Goal: Task Accomplishment & Management: Manage account settings

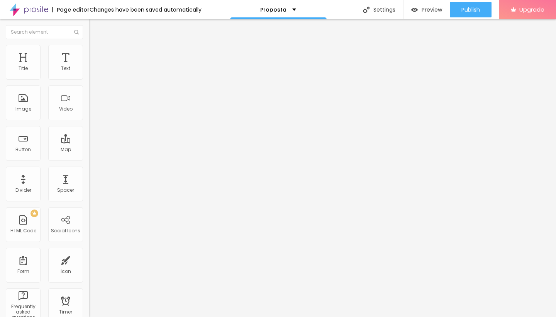
click at [89, 49] on li "Advanced" at bounding box center [133, 49] width 89 height 8
click at [96, 46] on span "Style" at bounding box center [101, 42] width 11 height 7
click at [89, 49] on img at bounding box center [92, 48] width 7 height 7
click at [89, 45] on li "Style" at bounding box center [133, 41] width 89 height 8
click at [93, 71] on icon "button" at bounding box center [94, 69] width 3 height 3
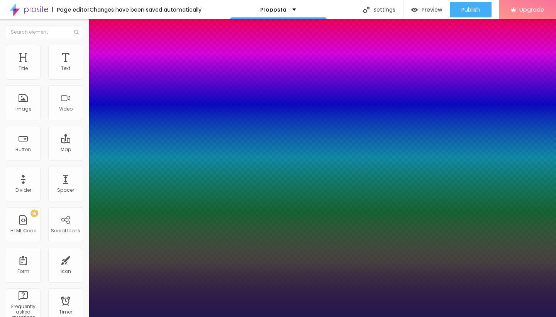
type input "1"
type input "13"
type input "1"
type input "14"
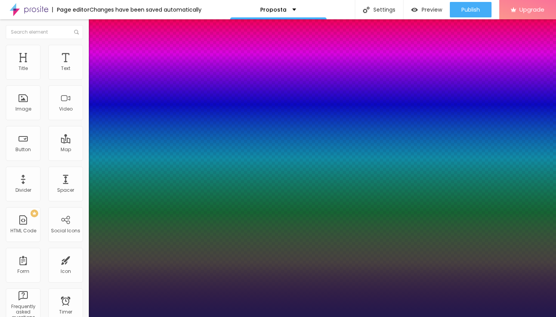
type input "14"
type input "1"
type input "15"
type input "1"
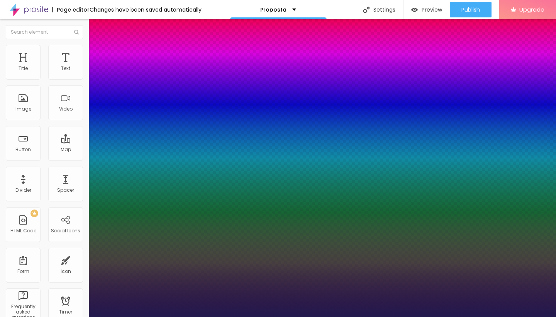
type input "16"
type input "1"
type input "17"
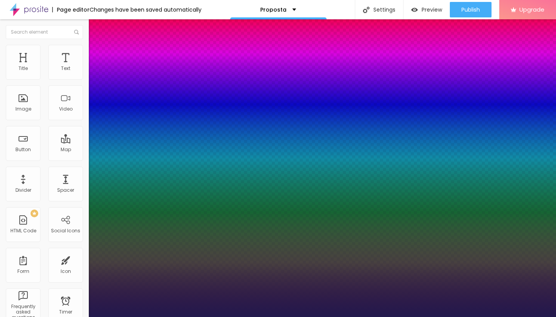
type input "1"
type input "18"
type input "1"
type input "20"
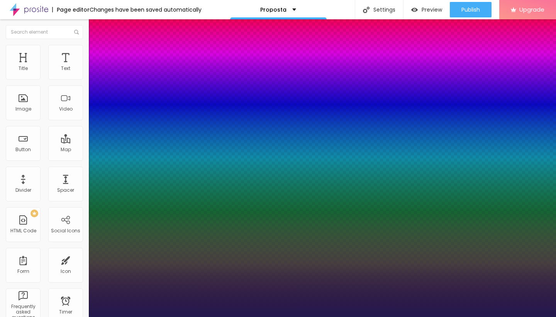
type input "20"
type input "1"
type input "22"
type input "1"
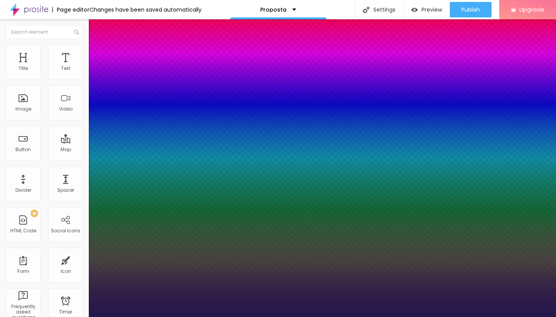
type input "25"
type input "1"
type input "26"
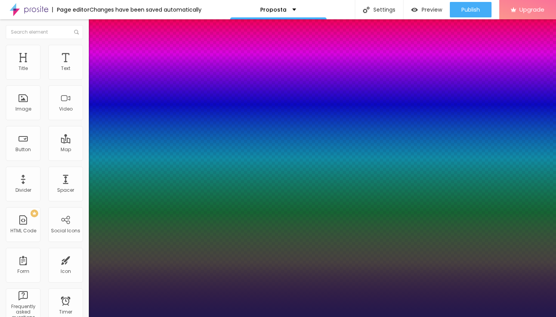
type input "1"
drag, startPoint x: 103, startPoint y: 130, endPoint x: 110, endPoint y: 130, distance: 7.3
type input "26"
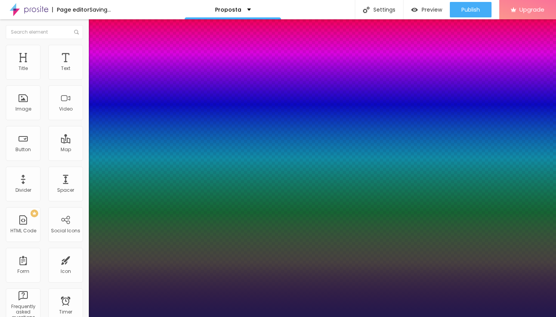
type input "1"
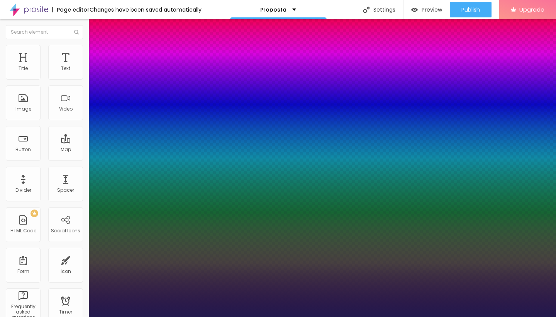
type input "25"
type input "1"
type input "22"
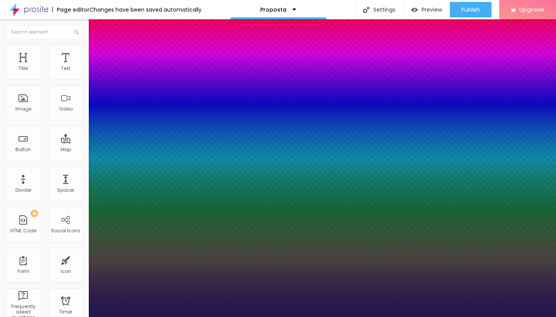
type input "1"
type input "21"
type input "1"
type input "20"
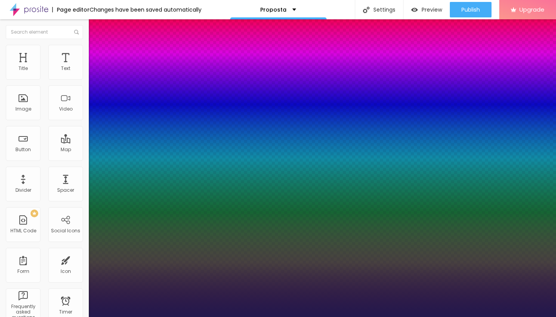
type input "20"
type input "1"
type input "19"
type input "1"
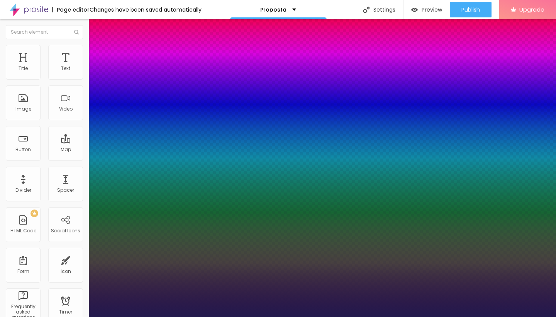
type input "18"
type input "1"
type input "17"
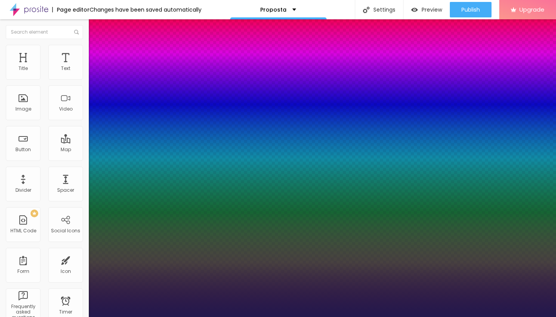
type input "1"
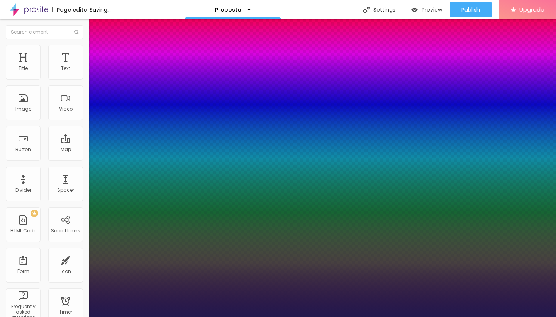
type input "16"
type input "1"
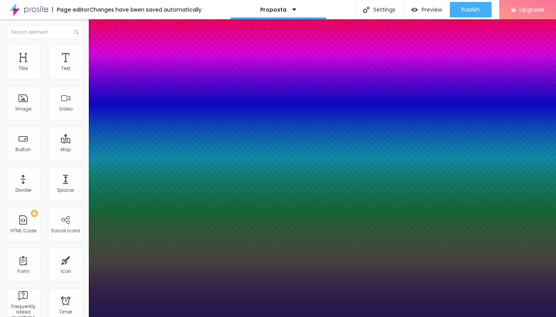
type input "15"
type input "1"
type input "14"
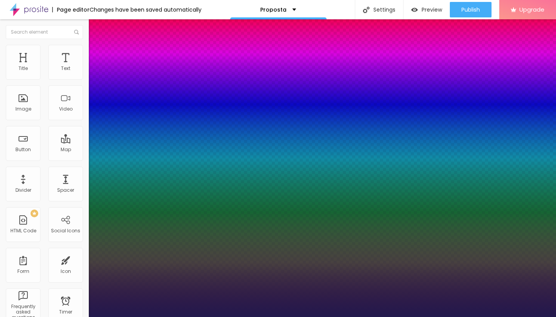
type input "1"
drag, startPoint x: 110, startPoint y: 130, endPoint x: 104, endPoint y: 129, distance: 6.6
type input "14"
type input "1"
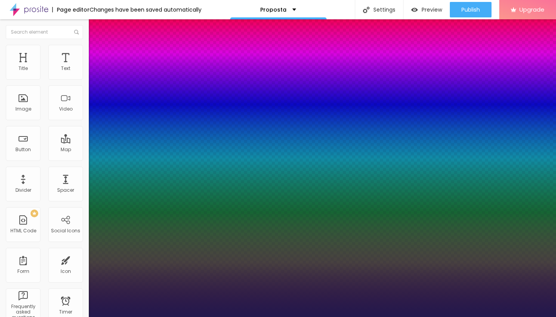
click at [223, 316] on div at bounding box center [278, 317] width 556 height 0
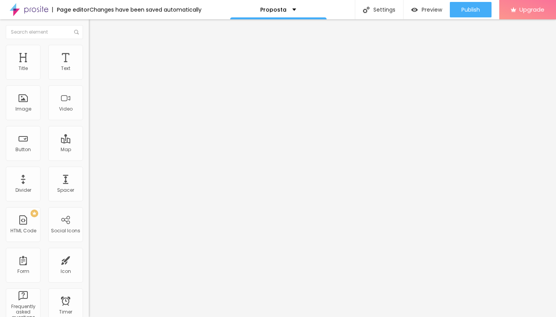
click at [92, 97] on icon "button" at bounding box center [94, 95] width 5 height 5
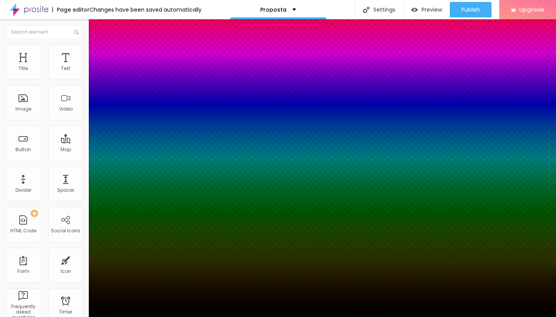
click at [78, 316] on div at bounding box center [278, 317] width 556 height 0
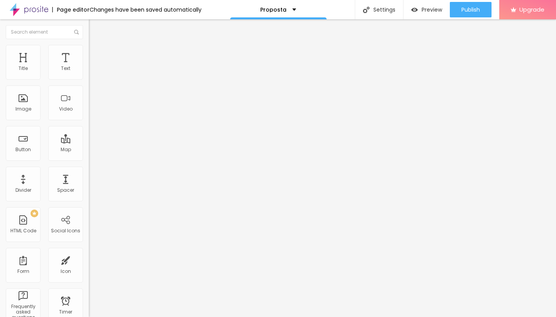
click at [92, 72] on icon "button" at bounding box center [94, 69] width 5 height 5
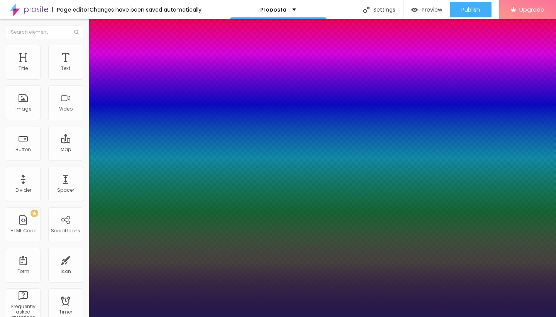
type input "1"
type input "13"
type input "1"
type input "14"
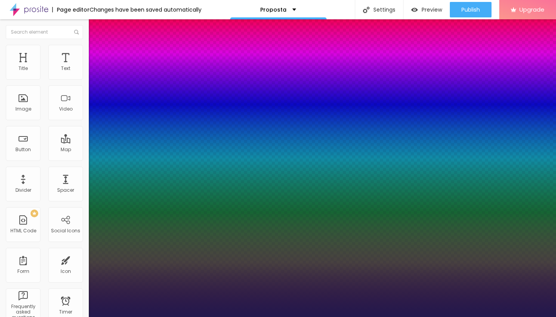
type input "14"
type input "1"
type input "15"
type input "1"
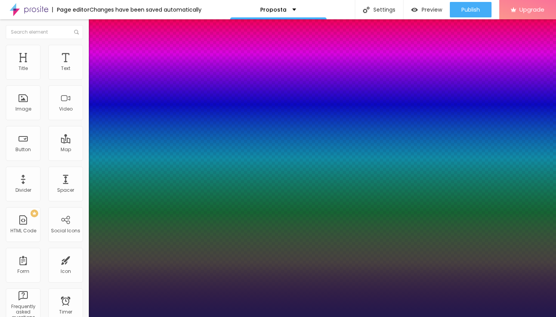
type input "16"
type input "1"
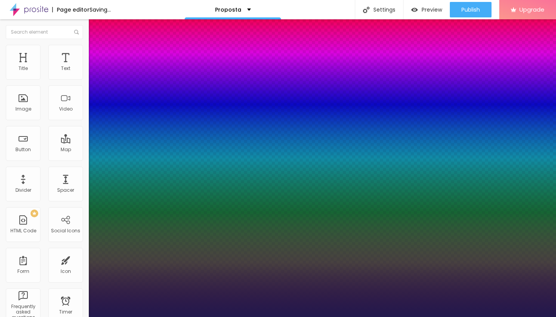
type input "17"
type input "1"
type input "17"
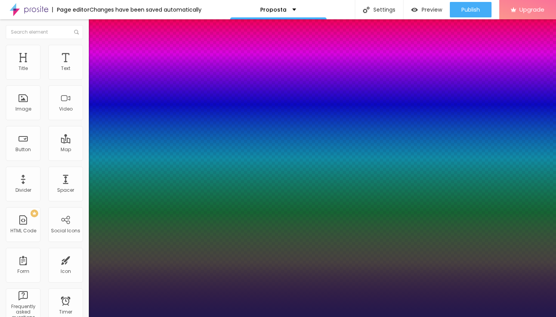
type input "1"
type input "1.4"
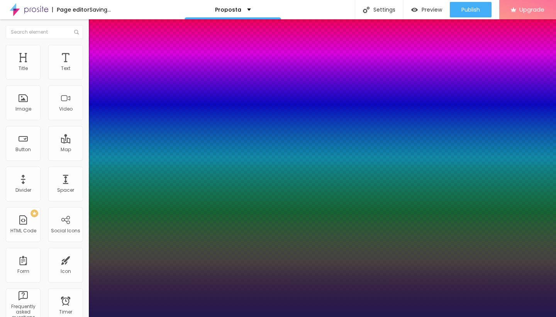
type input "1"
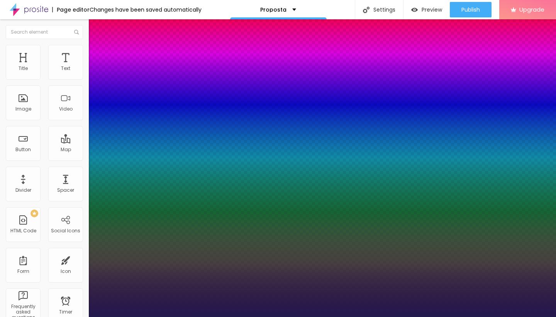
click at [243, 316] on div at bounding box center [278, 317] width 556 height 0
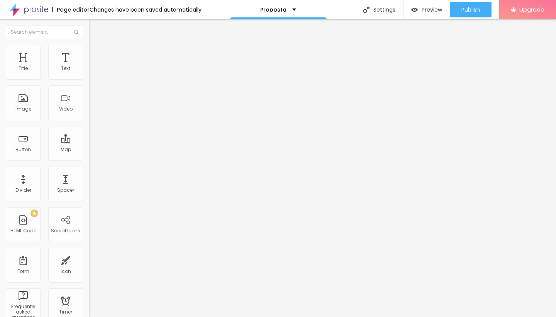
click at [96, 53] on span "Advanced" at bounding box center [108, 50] width 25 height 7
click at [96, 52] on span "Style" at bounding box center [101, 50] width 11 height 7
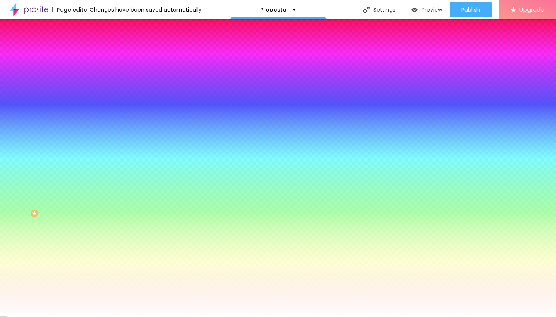
click at [89, 71] on span "Add image" at bounding box center [105, 68] width 32 height 7
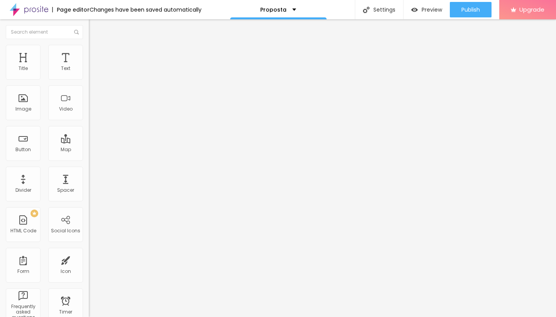
click at [96, 54] on span "Advanced" at bounding box center [108, 57] width 25 height 7
click at [89, 47] on li "Style" at bounding box center [133, 49] width 89 height 8
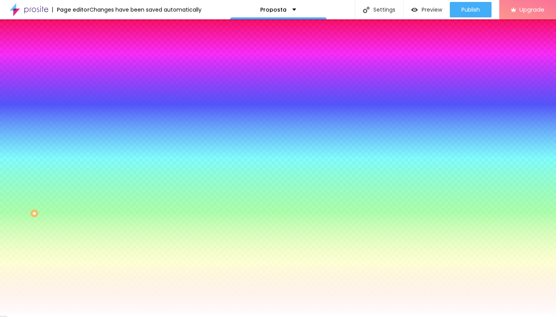
click at [130, 70] on img at bounding box center [132, 67] width 5 height 5
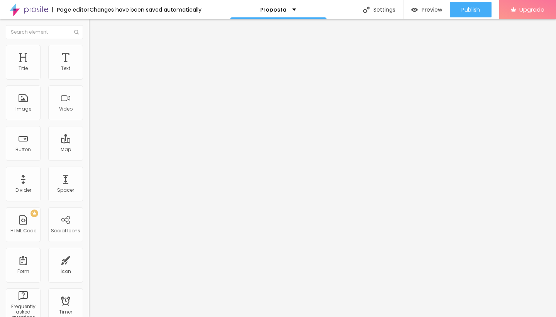
click at [89, 47] on img at bounding box center [92, 48] width 7 height 7
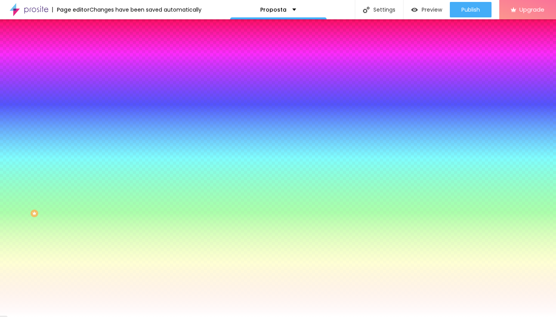
click at [96, 55] on span "Advanced" at bounding box center [108, 57] width 25 height 7
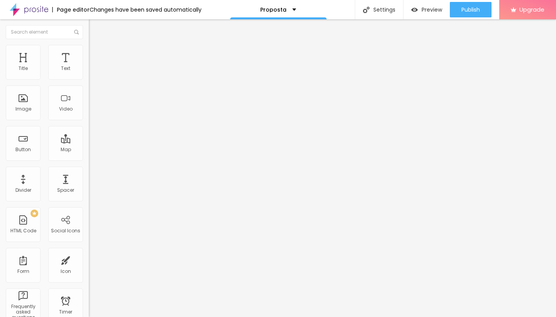
click at [96, 52] on span "Style" at bounding box center [101, 50] width 11 height 7
click at [89, 51] on li "Style" at bounding box center [133, 49] width 89 height 8
click at [89, 49] on img at bounding box center [92, 48] width 7 height 7
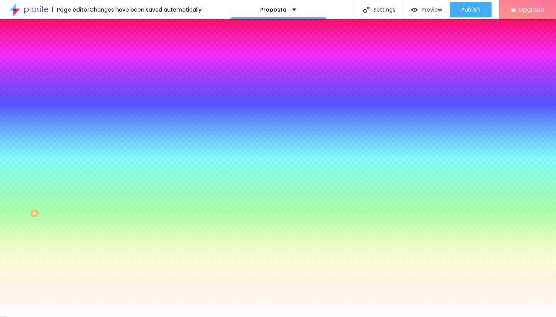
click at [89, 71] on span "Add image" at bounding box center [105, 68] width 32 height 7
click at [89, 80] on span "None" at bounding box center [95, 77] width 12 height 7
click at [89, 92] on span "Parallax" at bounding box center [98, 89] width 19 height 7
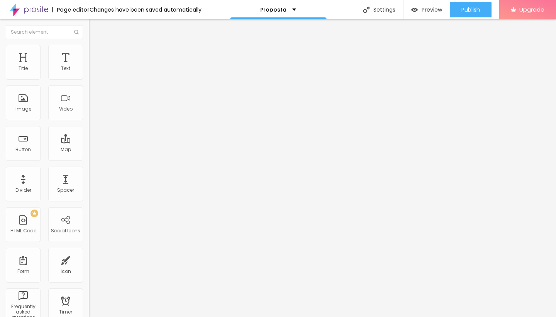
click at [96, 52] on span "Style" at bounding box center [101, 50] width 11 height 7
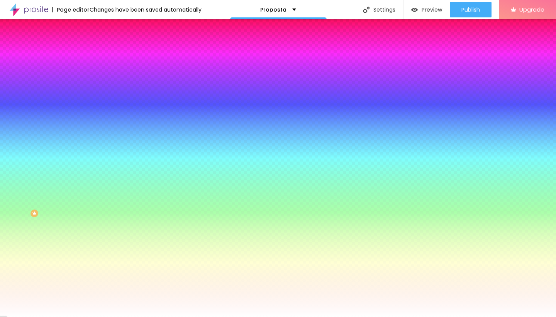
click at [89, 71] on span "Change image" at bounding box center [109, 68] width 41 height 7
click at [160, 316] on div at bounding box center [278, 321] width 556 height 0
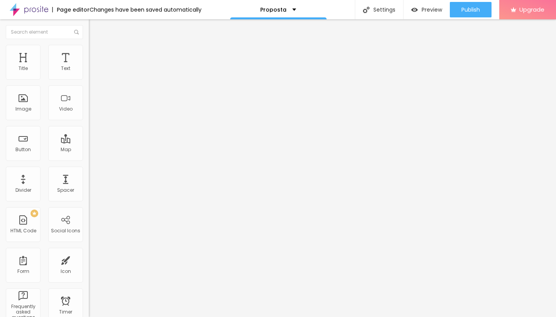
click at [96, 53] on span "Style" at bounding box center [101, 50] width 11 height 7
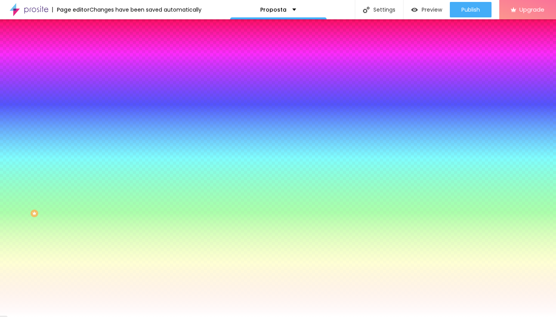
click at [89, 44] on img at bounding box center [92, 40] width 7 height 7
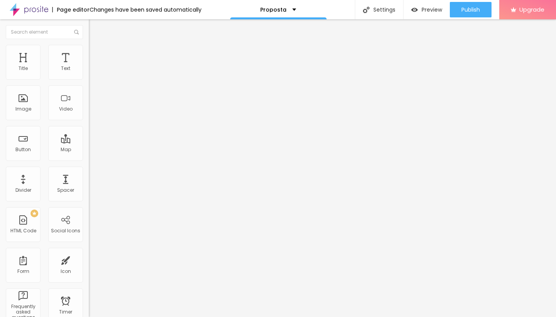
click at [89, 70] on span "Boxed" at bounding box center [96, 67] width 15 height 7
click at [89, 82] on span "Full" at bounding box center [93, 79] width 8 height 7
click at [89, 75] on span "Boxed" at bounding box center [96, 71] width 15 height 7
click at [89, 53] on img at bounding box center [92, 56] width 7 height 7
click at [472, 8] on span "Publish" at bounding box center [471, 10] width 19 height 6
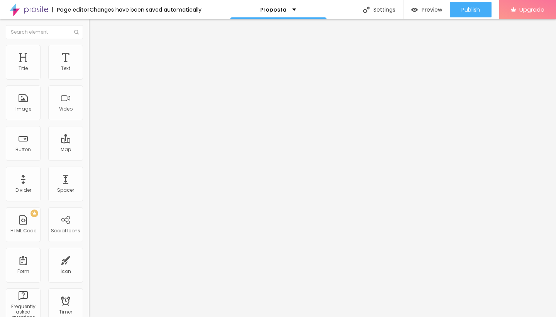
click at [89, 66] on span "Change image" at bounding box center [109, 63] width 41 height 7
click at [89, 121] on span "1:1 Square" at bounding box center [100, 117] width 23 height 7
click at [95, 138] on span "Square" at bounding box center [103, 134] width 17 height 7
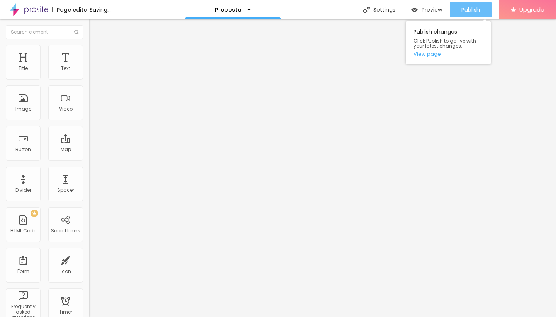
click at [472, 5] on div "Publish" at bounding box center [471, 9] width 19 height 15
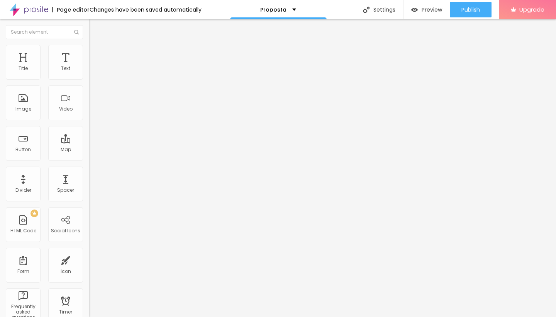
click at [89, 66] on span "Change image" at bounding box center [109, 63] width 41 height 7
click at [465, 10] on span "Publish" at bounding box center [471, 10] width 19 height 6
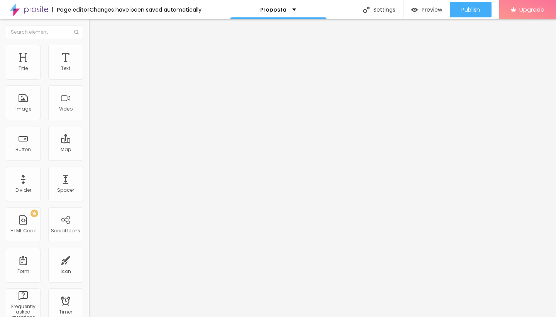
click at [89, 49] on img at bounding box center [92, 48] width 7 height 7
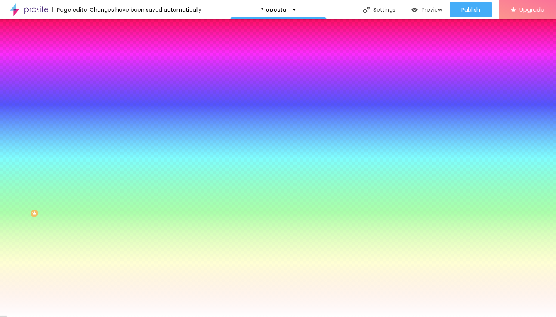
click at [89, 71] on span "Change image" at bounding box center [109, 68] width 41 height 7
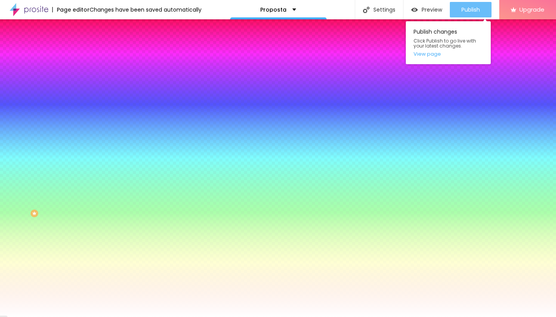
click at [476, 11] on span "Publish" at bounding box center [471, 10] width 19 height 6
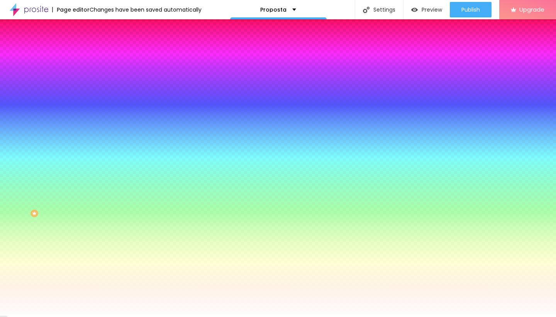
click at [89, 71] on span "Change image" at bounding box center [109, 68] width 41 height 7
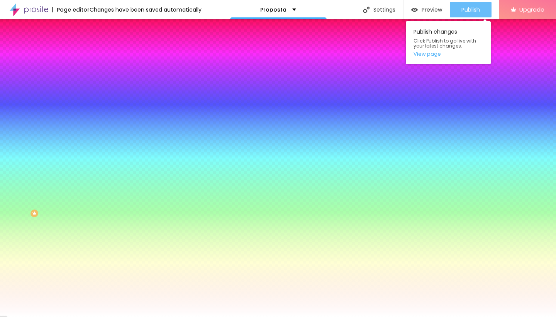
click at [474, 8] on span "Publish" at bounding box center [471, 10] width 19 height 6
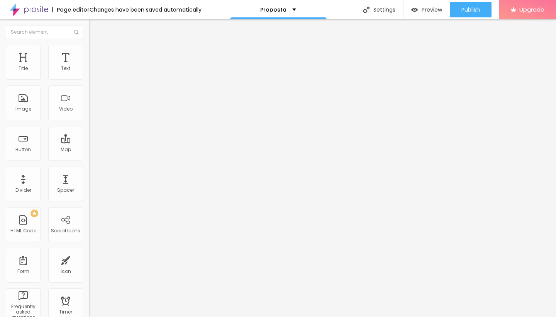
click at [89, 45] on img at bounding box center [92, 48] width 7 height 7
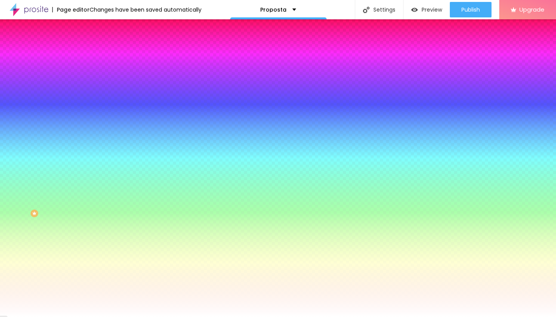
click at [89, 71] on span "Change image" at bounding box center [109, 68] width 41 height 7
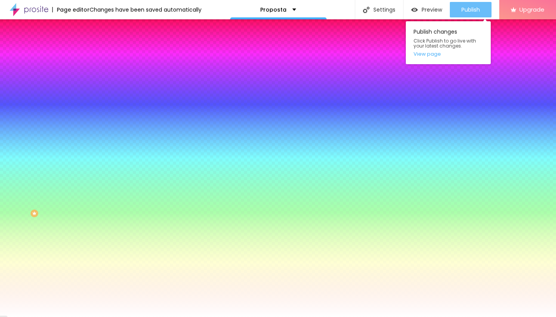
click at [465, 7] on span "Publish" at bounding box center [471, 10] width 19 height 6
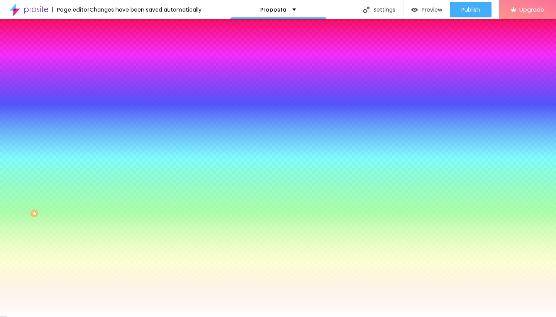
click at [95, 29] on img "button" at bounding box center [98, 28] width 6 height 6
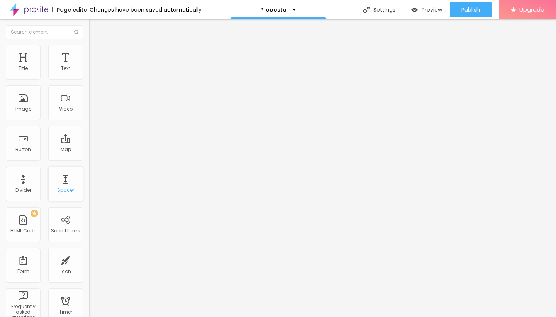
click at [65, 187] on div "Spacer" at bounding box center [65, 183] width 35 height 35
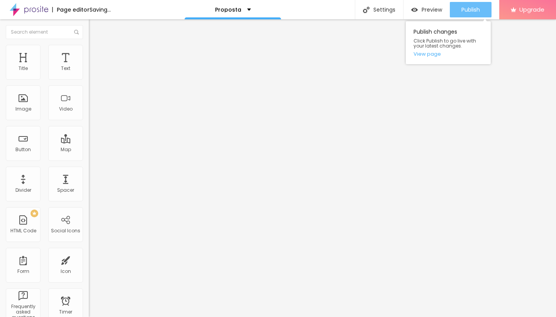
click at [467, 7] on span "Publish" at bounding box center [471, 10] width 19 height 6
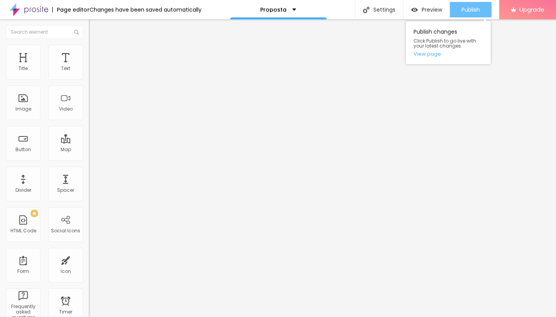
click at [477, 12] on span "Publish" at bounding box center [471, 10] width 19 height 6
type input "22"
type input "17"
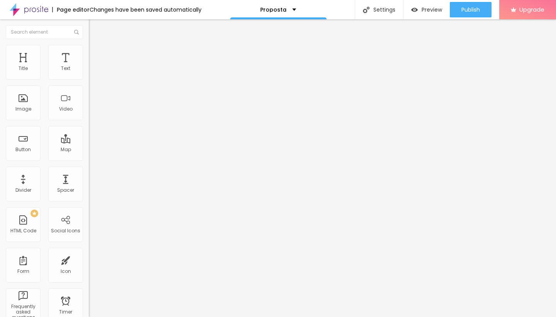
type input "10"
drag, startPoint x: 18, startPoint y: 76, endPoint x: 0, endPoint y: 74, distance: 18.3
type input "10"
click at [89, 74] on div "10 px Size" at bounding box center [133, 107] width 89 height 109
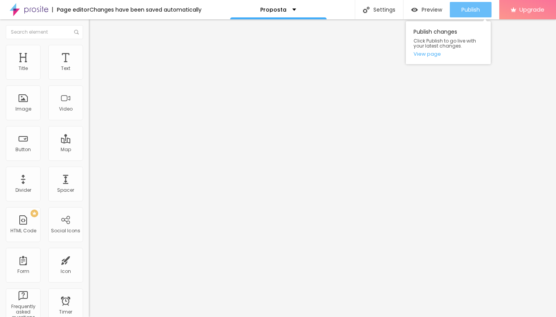
click at [478, 10] on span "Publish" at bounding box center [471, 10] width 19 height 6
click at [89, 51] on li "Style" at bounding box center [133, 49] width 89 height 8
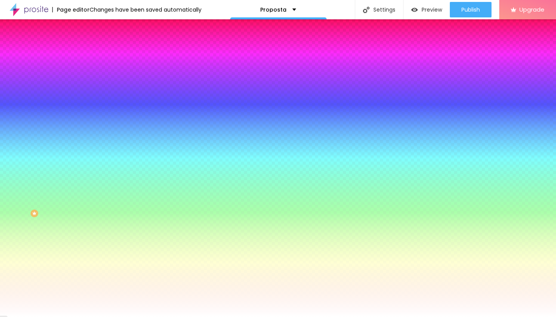
click at [89, 53] on li "Advanced" at bounding box center [133, 57] width 89 height 8
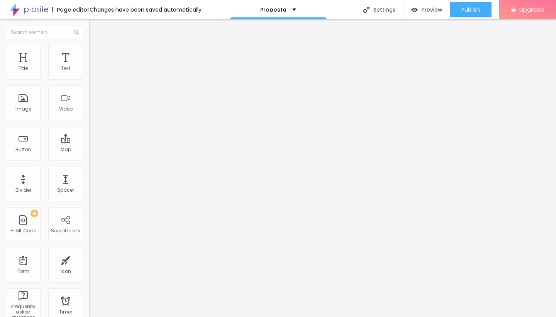
type input "28"
type input "13"
type input "2"
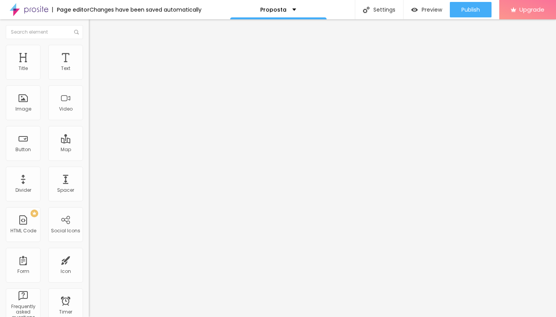
type input "2"
type input "0"
drag, startPoint x: 19, startPoint y: 93, endPoint x: 10, endPoint y: 93, distance: 8.9
type input "0"
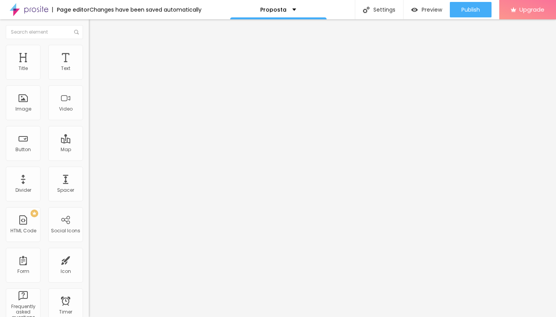
click at [89, 170] on div "0 px Vertical spacing" at bounding box center [133, 224] width 89 height 109
click at [476, 12] on span "Publish" at bounding box center [471, 10] width 19 height 6
click at [89, 53] on img at bounding box center [92, 56] width 7 height 7
type input "15"
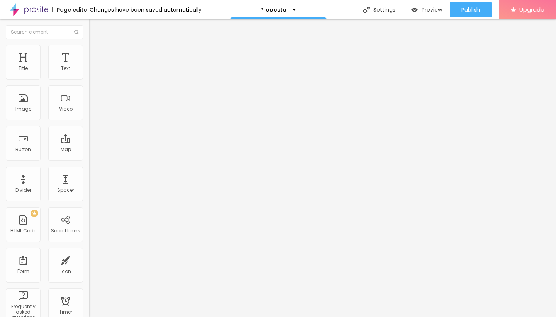
type input "10"
type input "5"
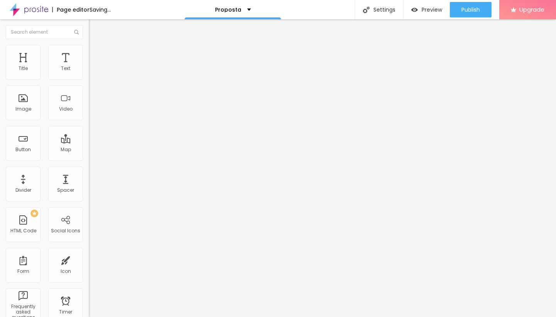
type input "0"
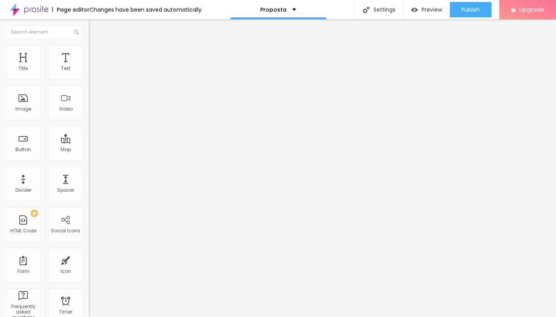
type input "5"
type input "0"
drag, startPoint x: 33, startPoint y: 76, endPoint x: 19, endPoint y: 75, distance: 14.3
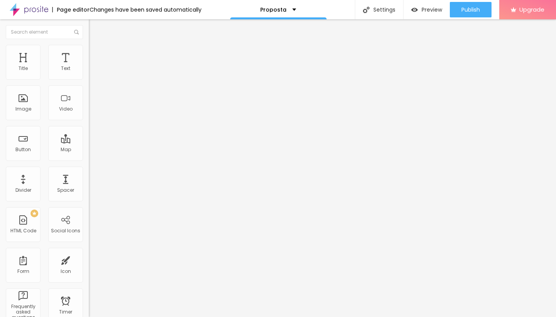
type input "0"
click at [89, 150] on input "range" at bounding box center [114, 153] width 50 height 6
click at [474, 8] on span "Publish" at bounding box center [471, 10] width 19 height 6
click at [95, 28] on img "button" at bounding box center [98, 28] width 6 height 6
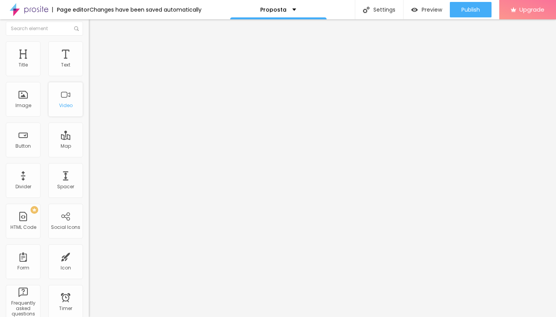
scroll to position [0, 0]
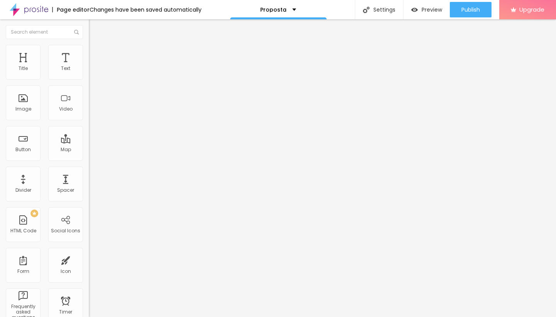
click at [96, 52] on span "Style" at bounding box center [101, 50] width 11 height 7
click at [96, 54] on span "Advanced" at bounding box center [108, 57] width 25 height 7
click at [89, 44] on img at bounding box center [92, 40] width 7 height 7
click at [95, 29] on img "button" at bounding box center [98, 28] width 6 height 6
click at [89, 78] on img at bounding box center [91, 80] width 5 height 5
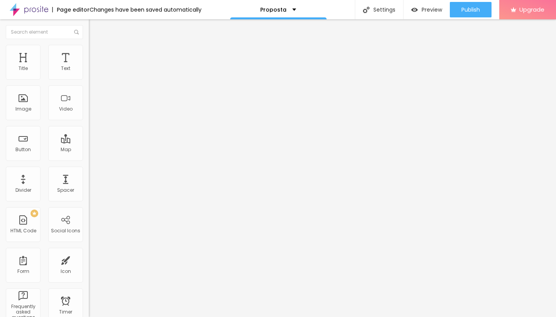
click at [89, 156] on div "Instagram" at bounding box center [133, 158] width 89 height 5
click at [89, 263] on input "https://" at bounding box center [135, 267] width 93 height 8
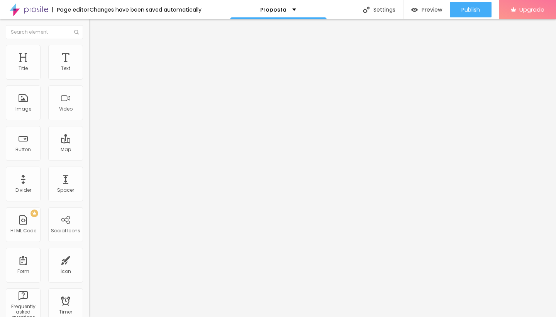
paste input "[DOMAIN_NAME][URL]"
type input "[URL][DOMAIN_NAME]"
click at [89, 218] on div "Edit Social Icons Content Style Advanced Instagram Social Instagram URL address…" at bounding box center [133, 167] width 89 height 297
